Goal: Find specific page/section: Find specific page/section

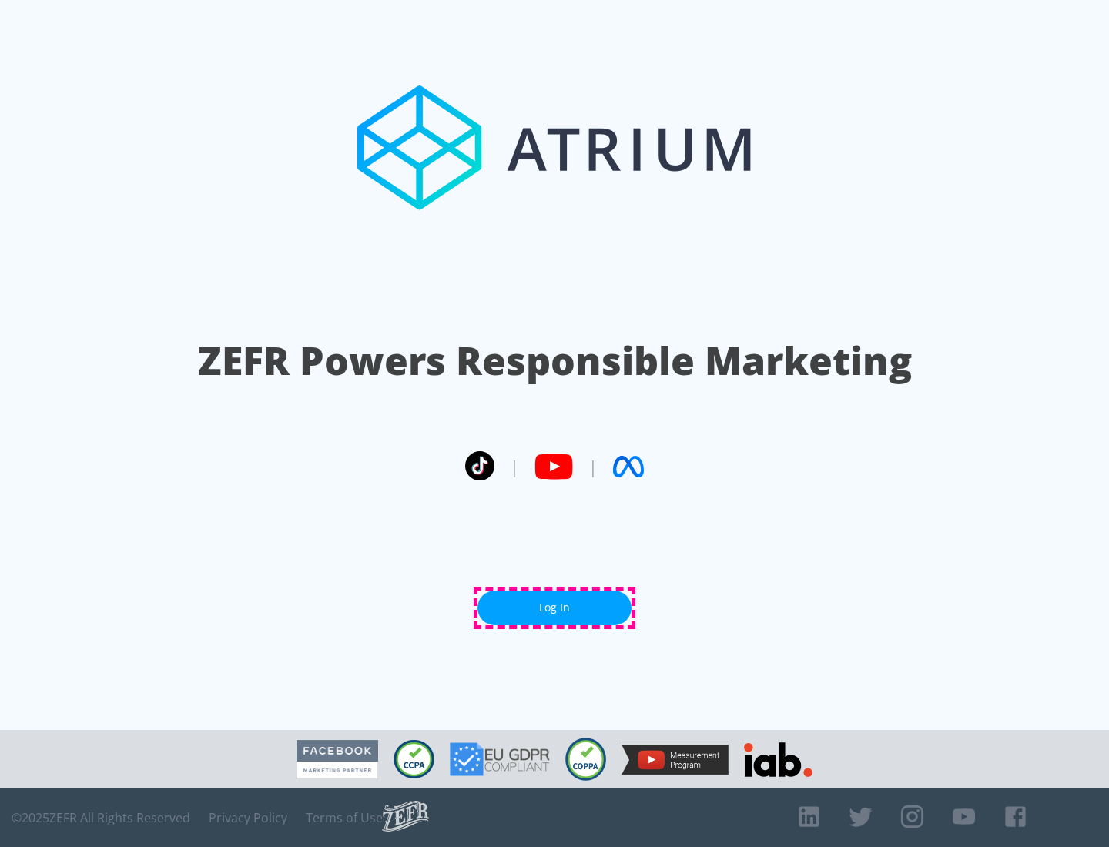
click at [554, 607] on link "Log In" at bounding box center [554, 608] width 154 height 35
